Goal: Information Seeking & Learning: Learn about a topic

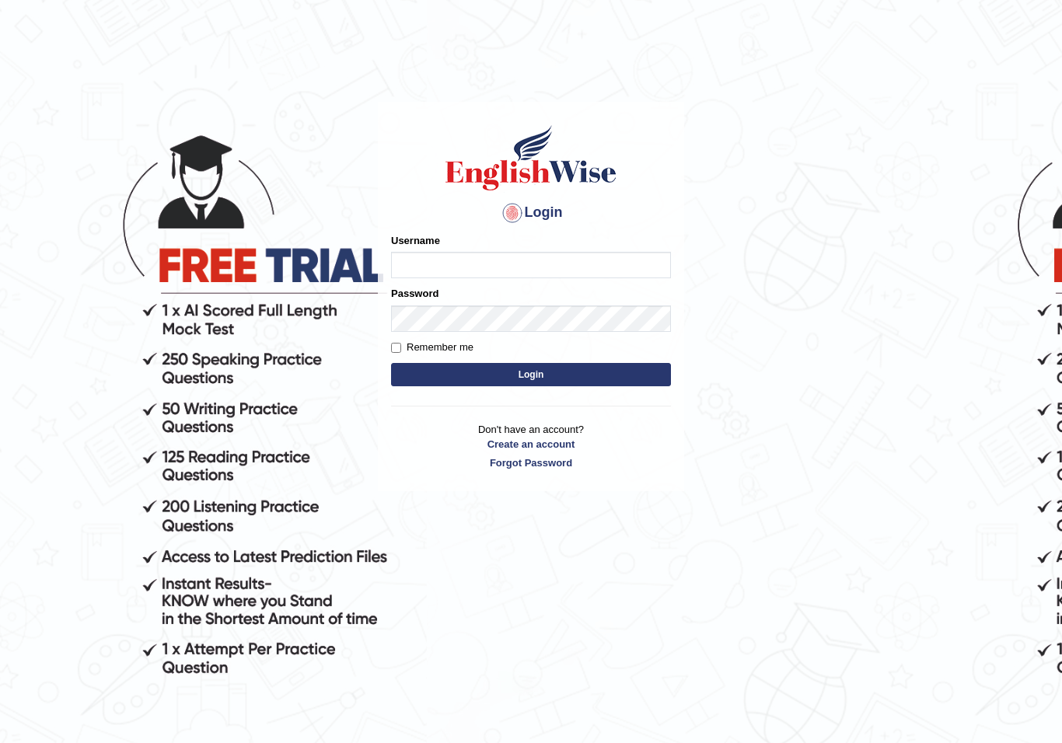
click at [593, 269] on input "Username" at bounding box center [531, 265] width 280 height 26
type input "MuskaanV"
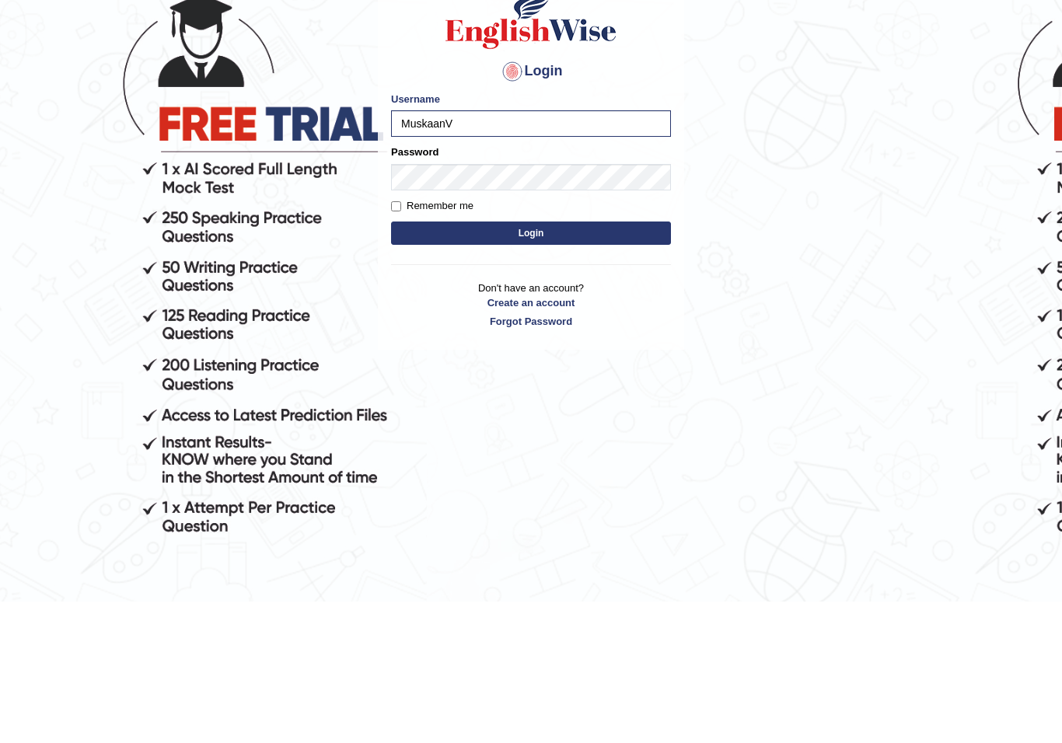
click at [642, 363] on button "Login" at bounding box center [531, 374] width 280 height 23
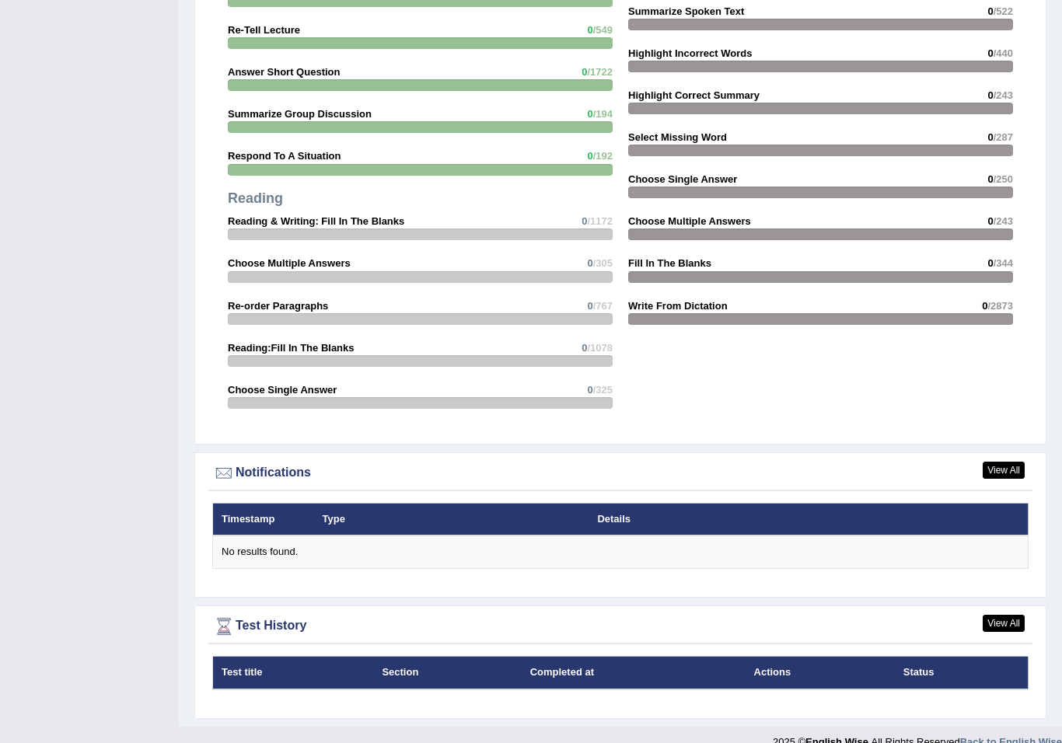
scroll to position [1558, 0]
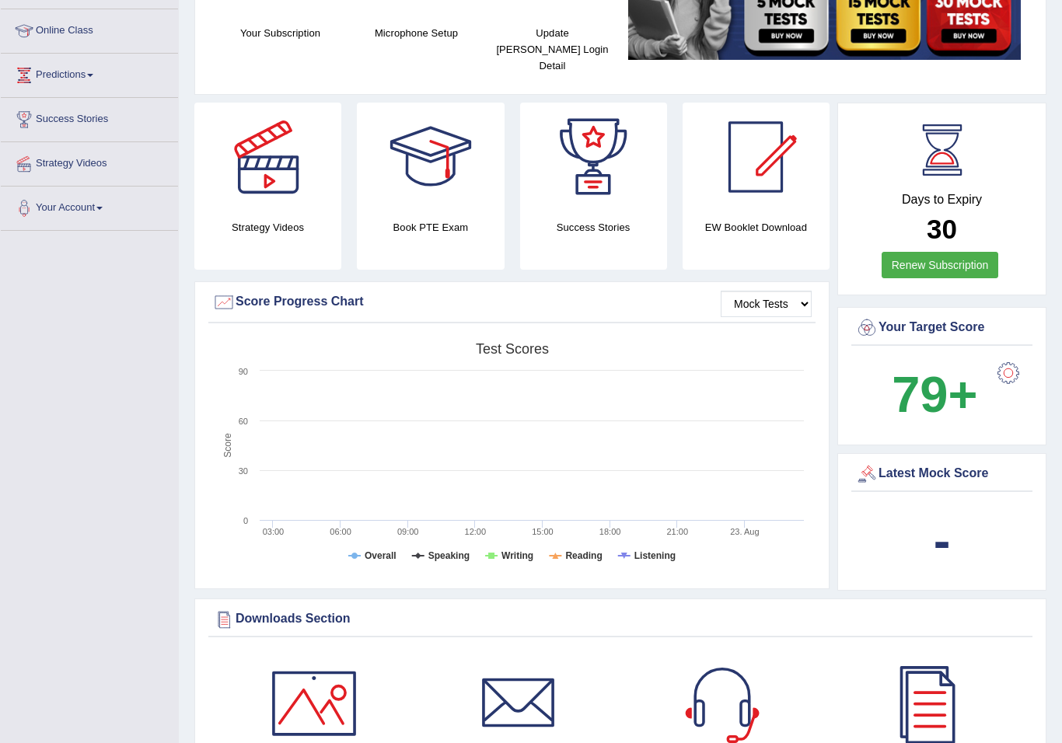
scroll to position [201, 0]
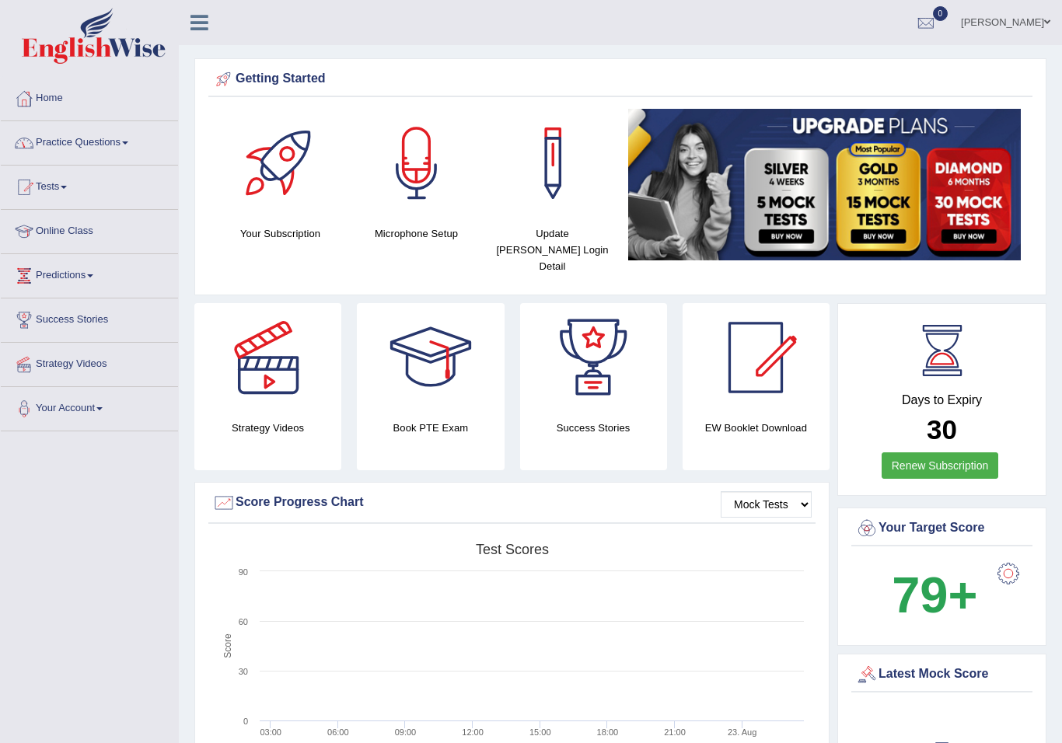
click at [129, 152] on link "Practice Questions" at bounding box center [89, 140] width 177 height 39
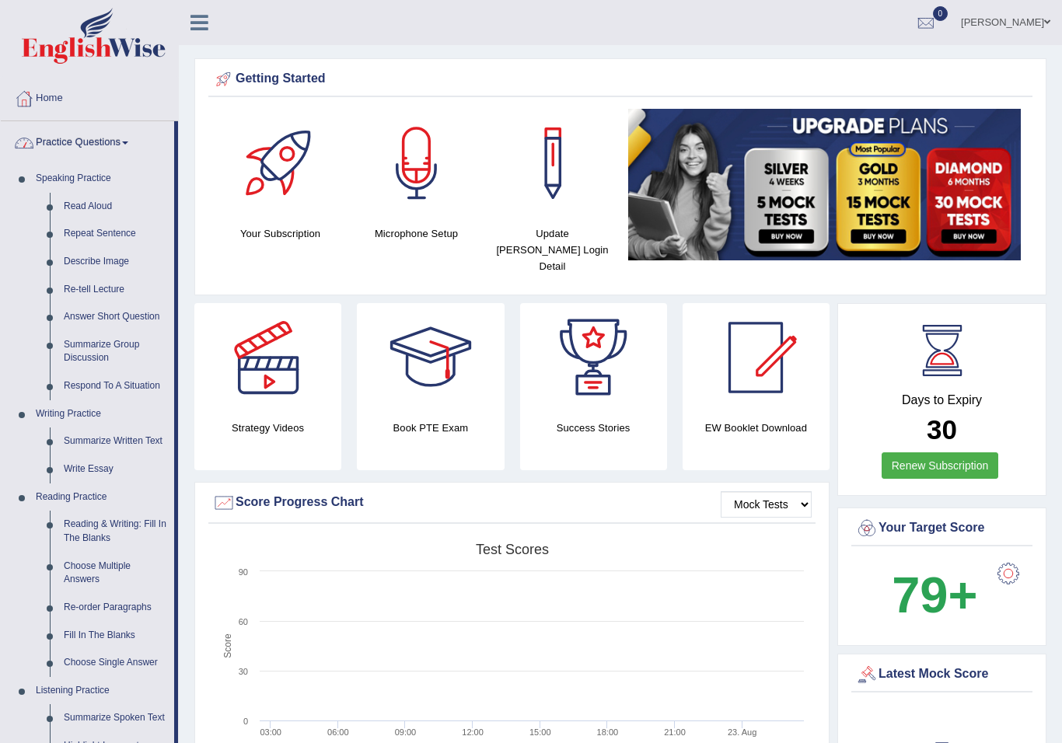
click at [473, 721] on div at bounding box center [531, 371] width 1062 height 743
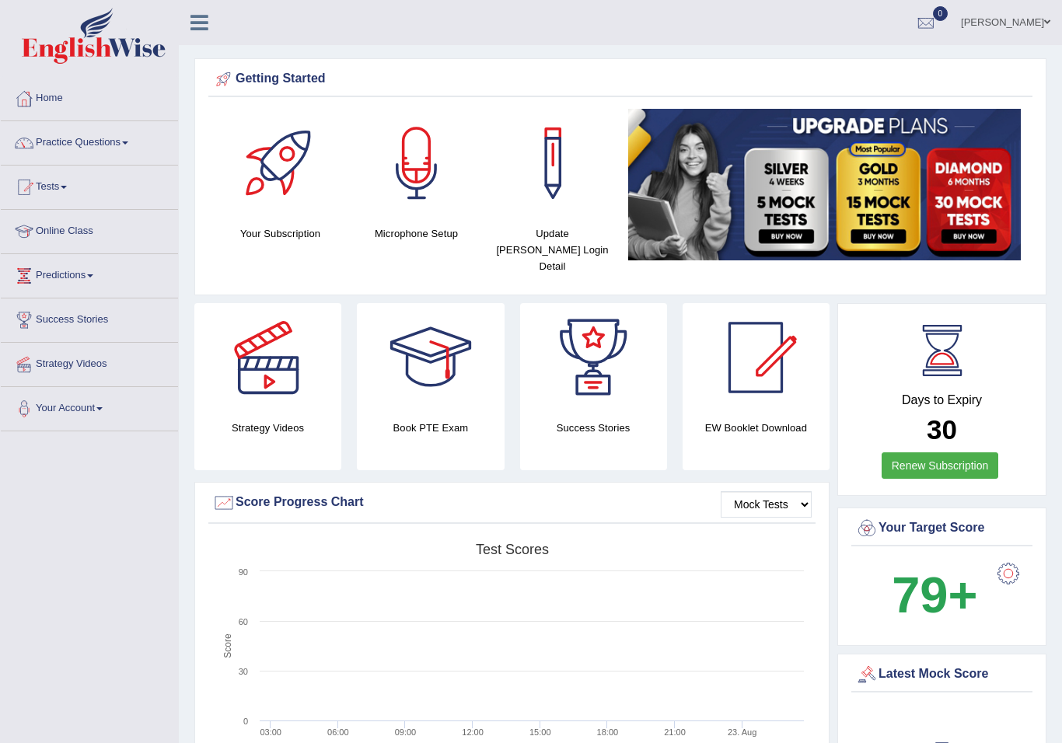
click at [128, 143] on span at bounding box center [125, 143] width 6 height 3
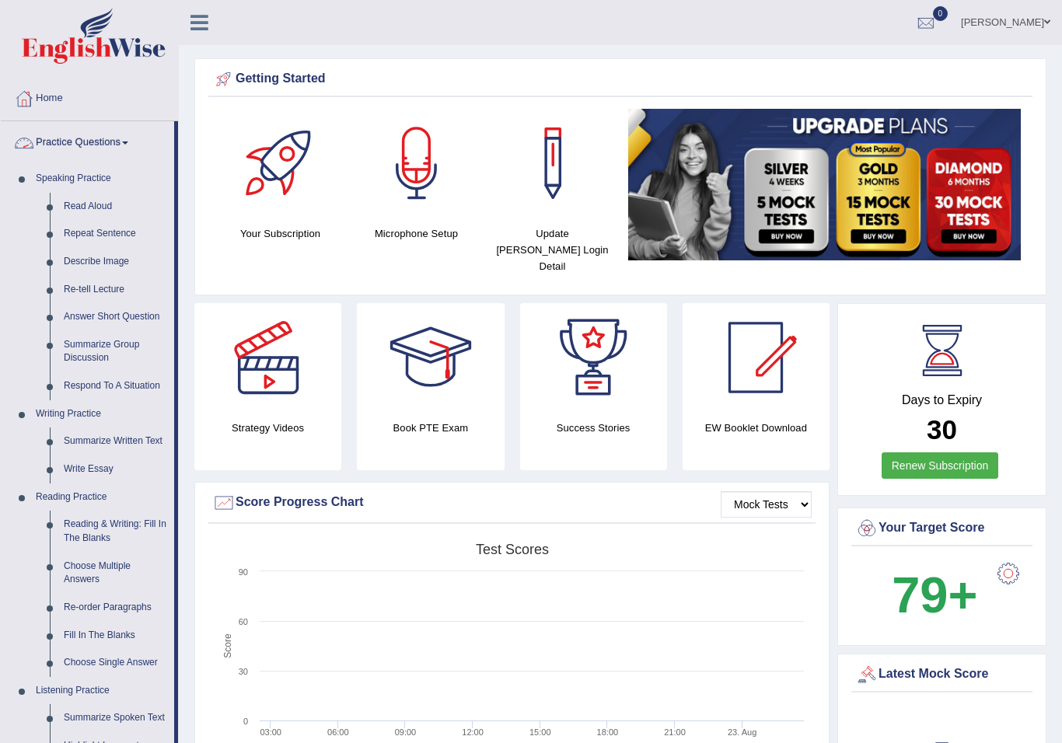
click at [99, 205] on div at bounding box center [531, 371] width 1062 height 743
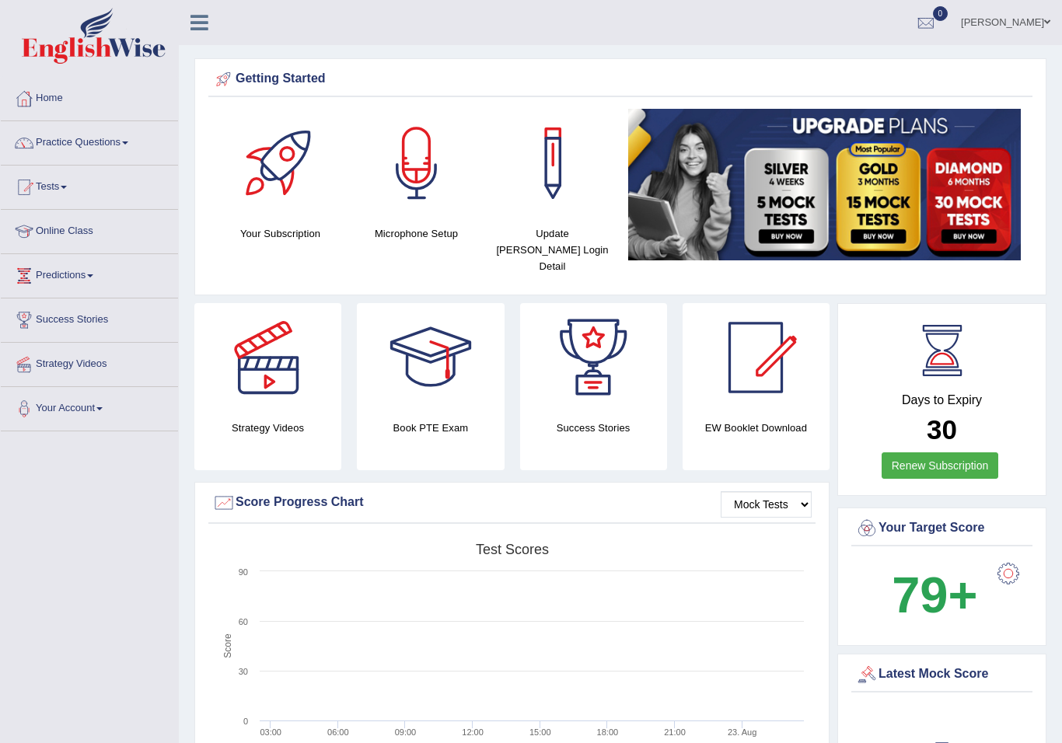
click at [133, 152] on link "Practice Questions" at bounding box center [89, 140] width 177 height 39
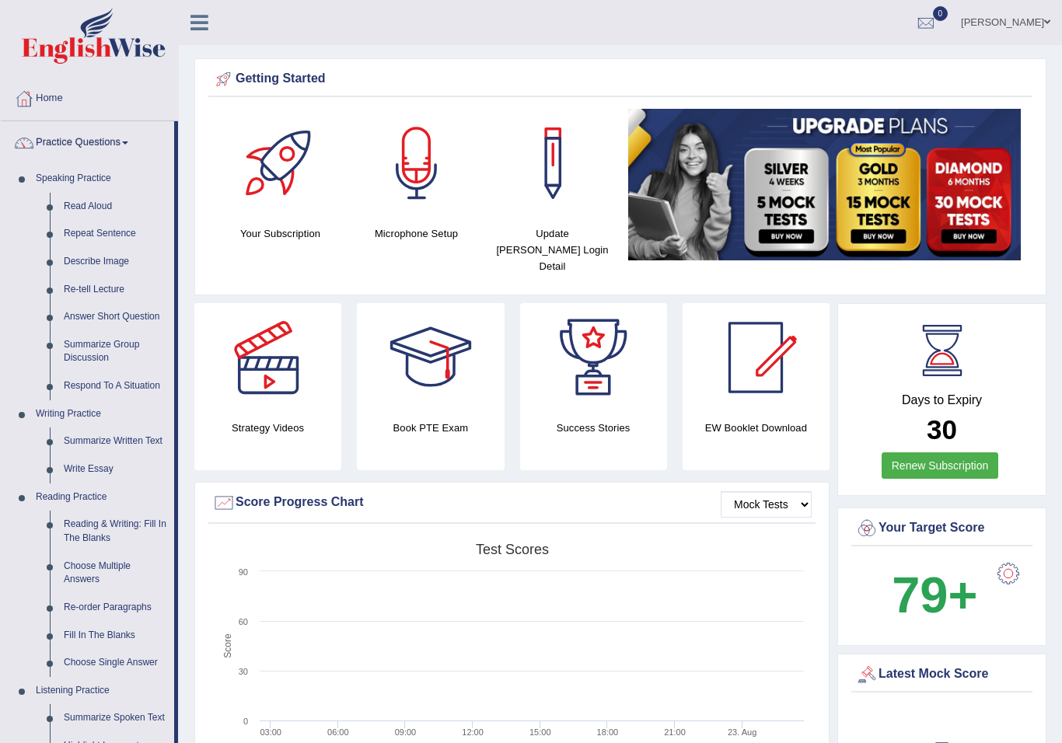
click at [66, 179] on div at bounding box center [531, 371] width 1062 height 743
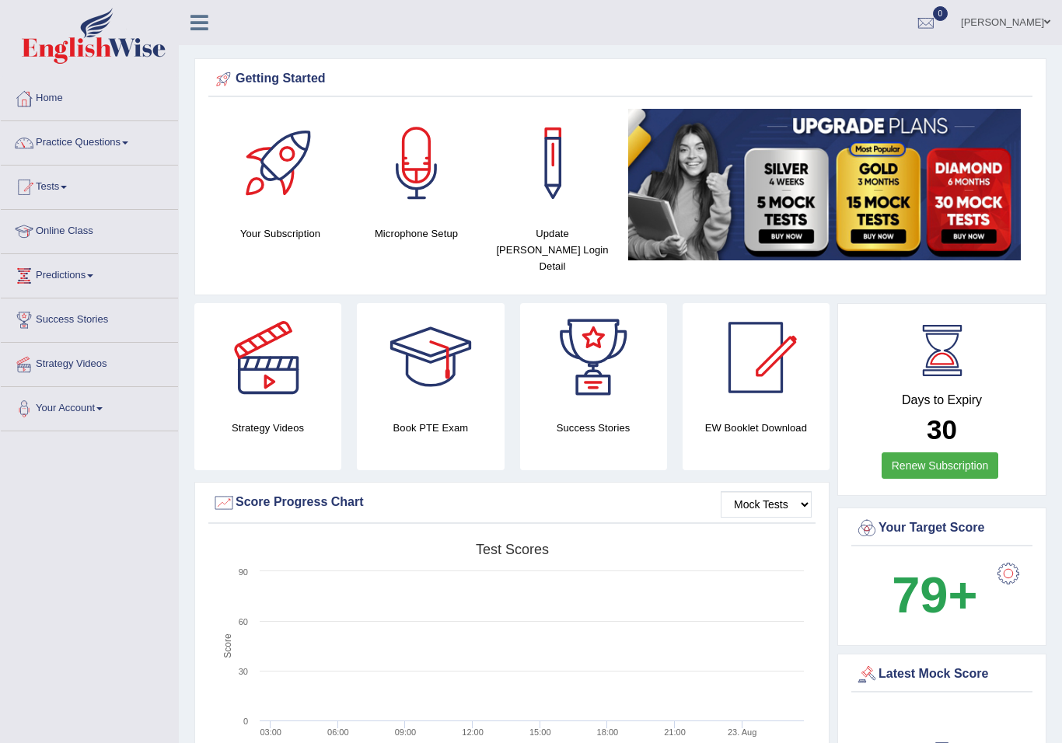
click at [211, 18] on link at bounding box center [199, 20] width 41 height 23
